Goal: Unclear: Browse casually

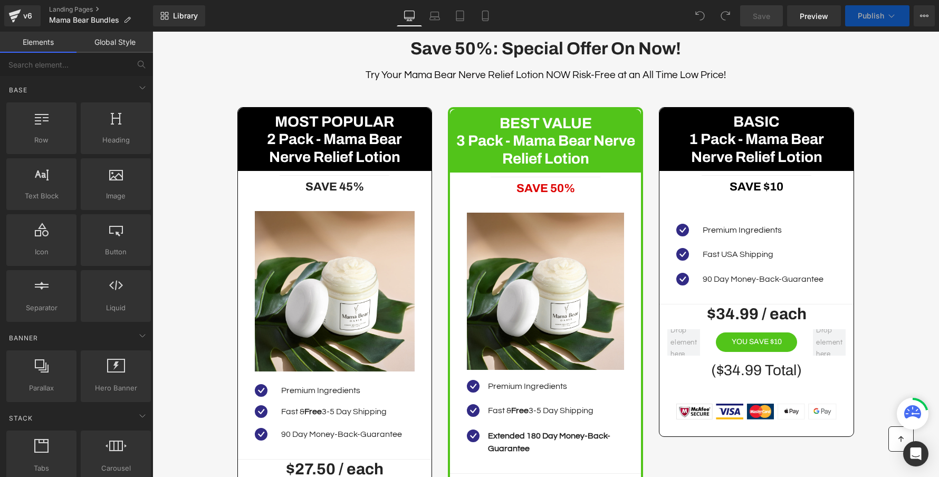
scroll to position [4027, 0]
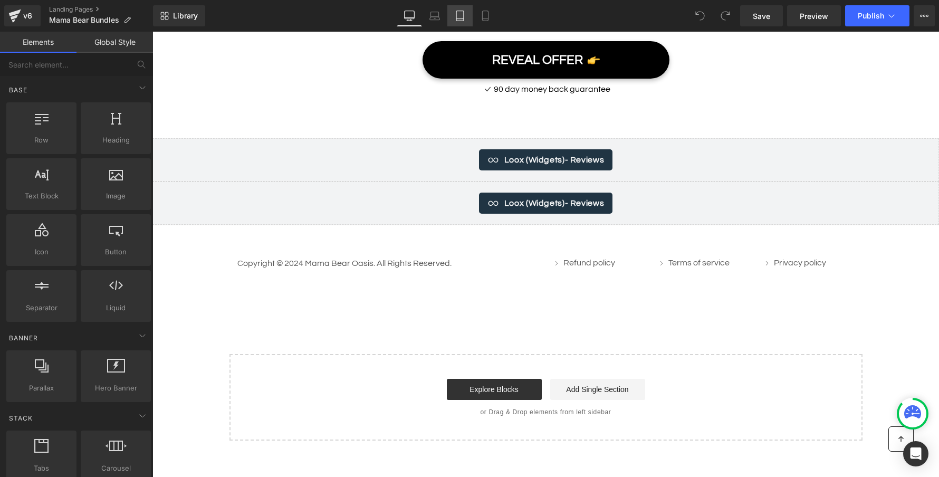
drag, startPoint x: 459, startPoint y: 20, endPoint x: 476, endPoint y: 18, distance: 16.5
click at [459, 20] on icon at bounding box center [460, 16] width 11 height 11
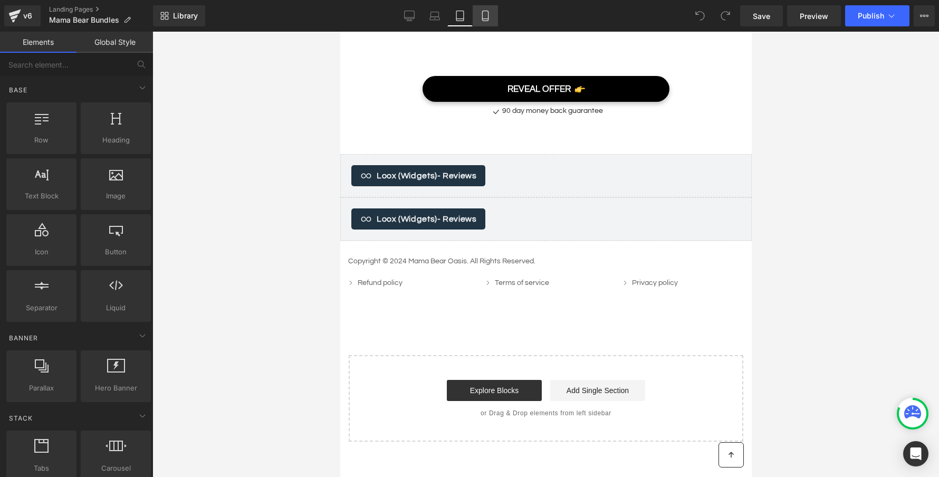
scroll to position [3536, 0]
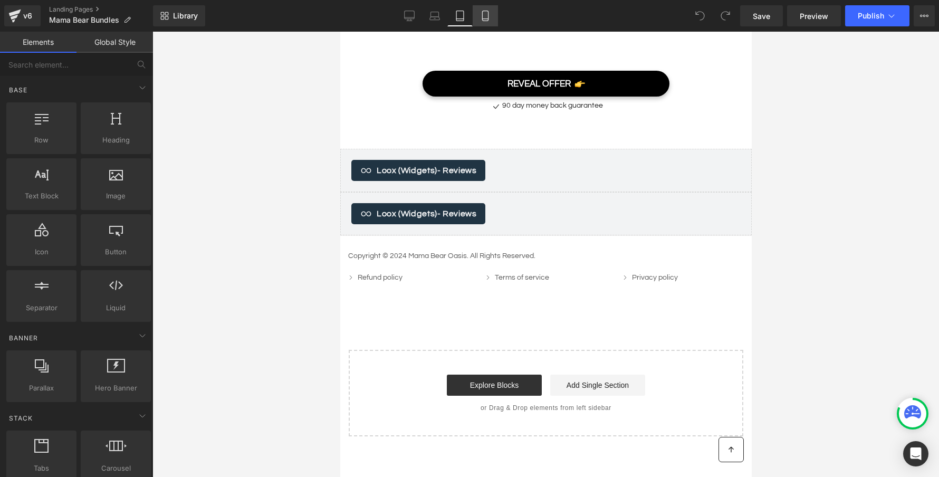
click at [482, 19] on icon at bounding box center [485, 16] width 11 height 11
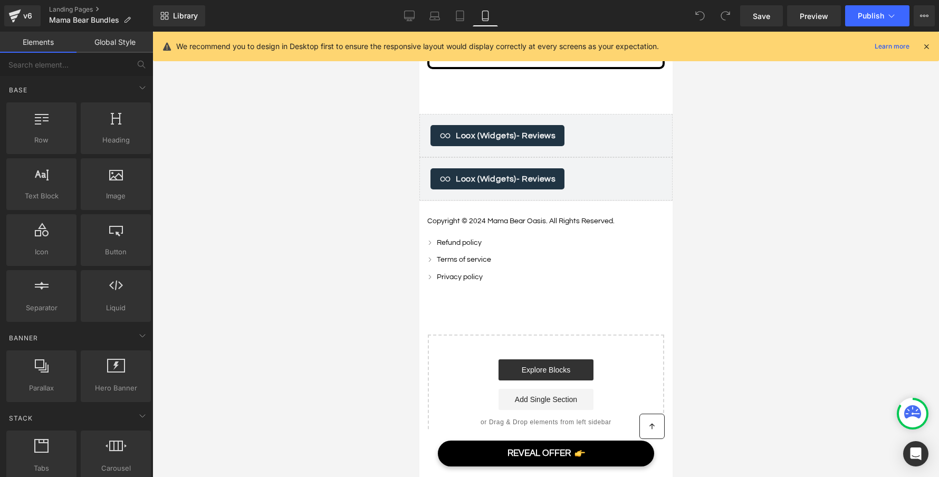
scroll to position [6165, 0]
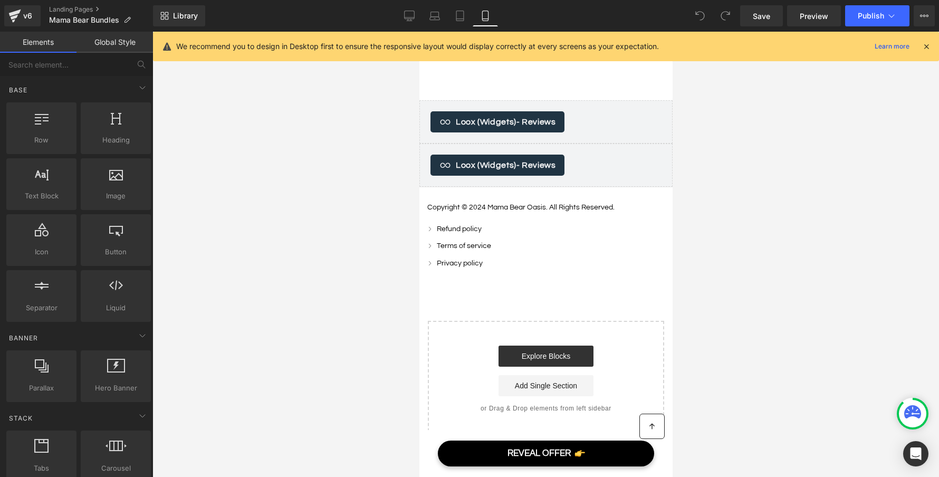
click at [925, 46] on icon at bounding box center [925, 46] width 9 height 9
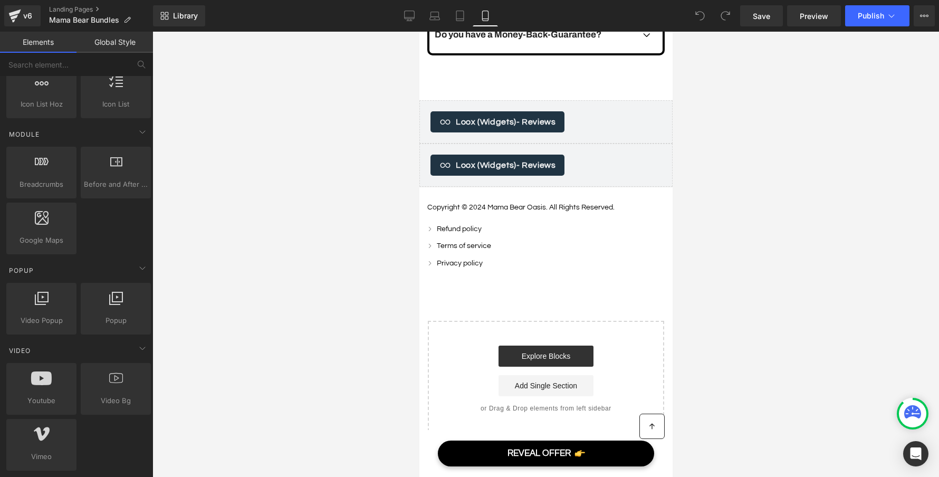
scroll to position [477, 0]
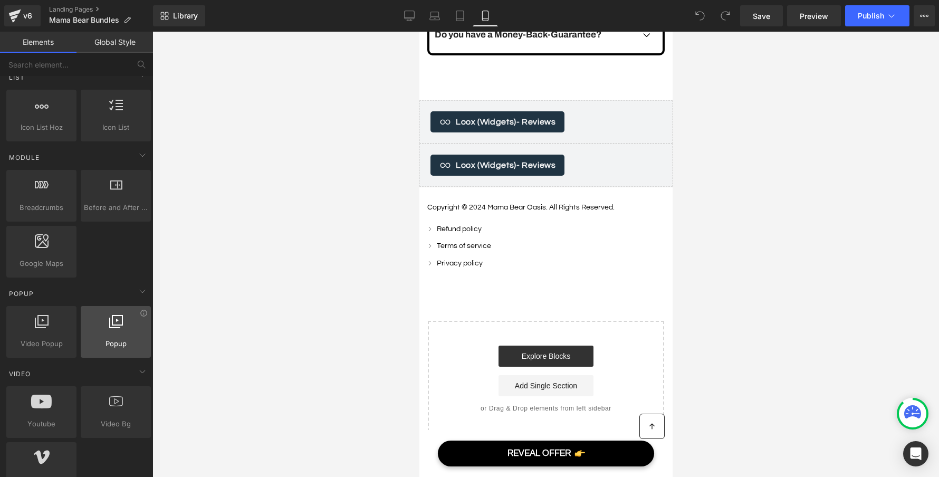
click at [123, 349] on span "Popup" at bounding box center [116, 343] width 64 height 11
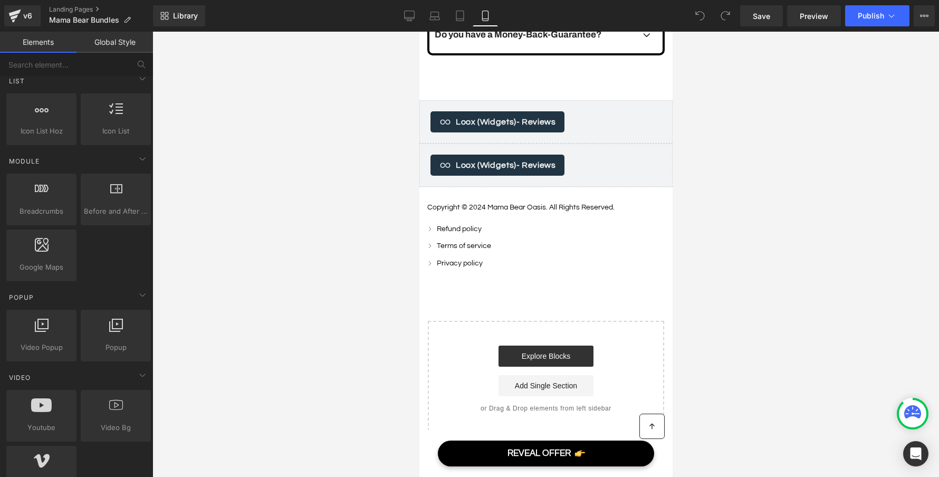
click at [696, 14] on span at bounding box center [699, 15] width 21 height 21
drag, startPoint x: 693, startPoint y: 15, endPoint x: 652, endPoint y: 2, distance: 43.7
click at [693, 15] on span at bounding box center [699, 15] width 21 height 21
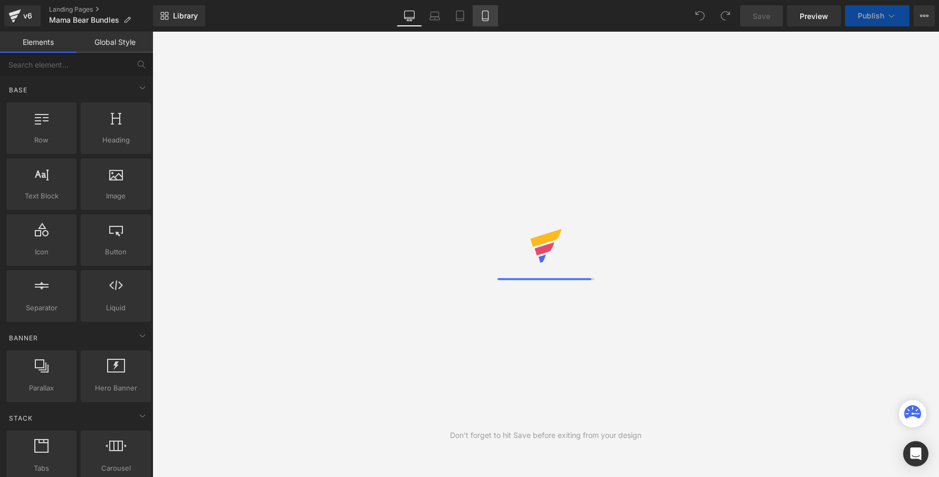
click at [488, 16] on icon at bounding box center [485, 16] width 11 height 11
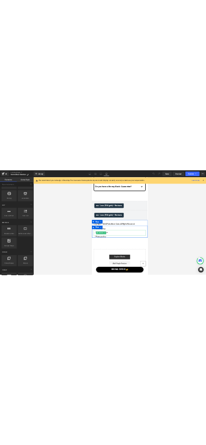
scroll to position [6170, 0]
